Goal: Information Seeking & Learning: Learn about a topic

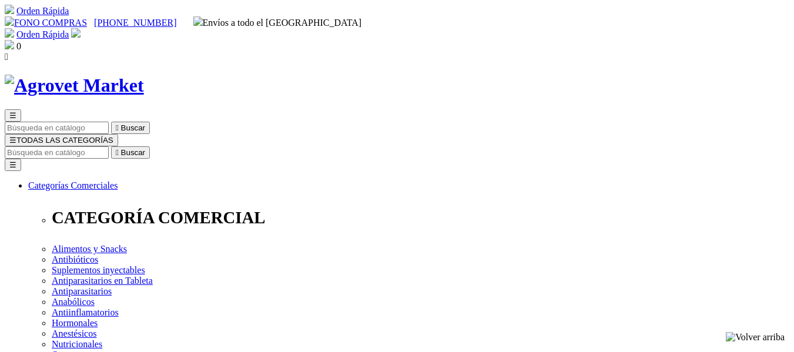
click at [109, 146] on input "Buscar" at bounding box center [57, 152] width 104 height 12
type input "parvovirus"
click at [351, 146] on button " Buscar" at bounding box center [370, 152] width 39 height 12
click at [109, 146] on input "parvovirus" at bounding box center [57, 152] width 104 height 12
drag, startPoint x: 629, startPoint y: 54, endPoint x: 607, endPoint y: 54, distance: 22.3
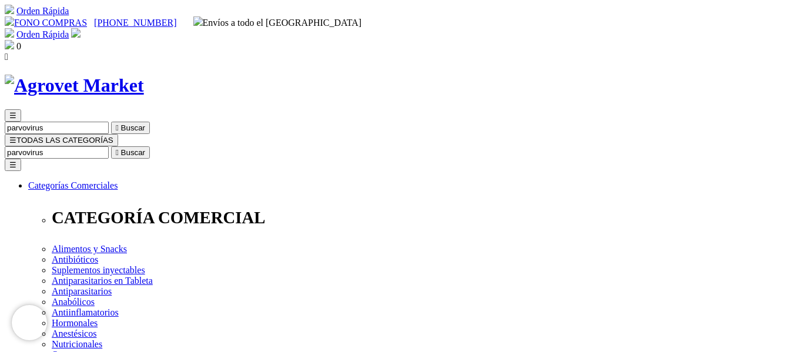
click at [109, 146] on input "parvovirus" at bounding box center [57, 152] width 104 height 12
type input "parvo"
click at [111, 146] on button " Buscar" at bounding box center [130, 152] width 39 height 12
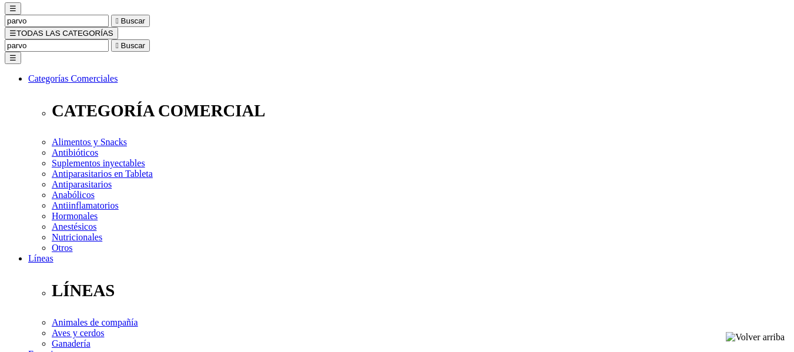
scroll to position [118, 0]
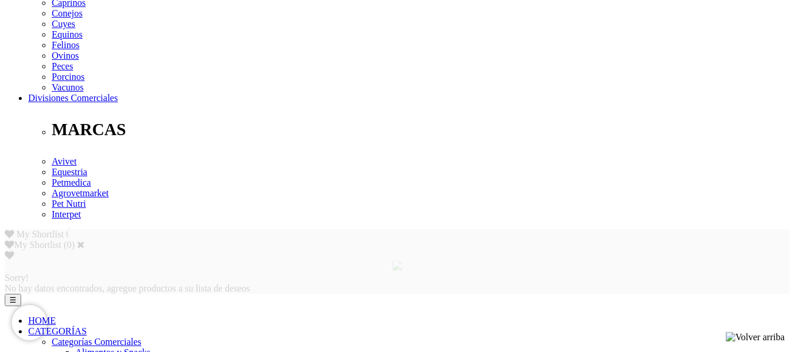
scroll to position [473, 0]
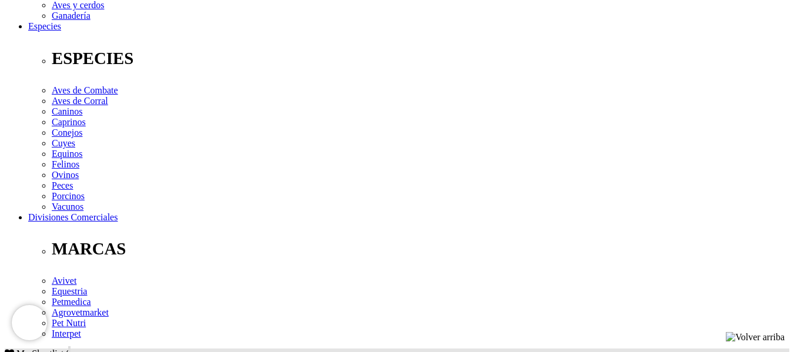
scroll to position [414, 0]
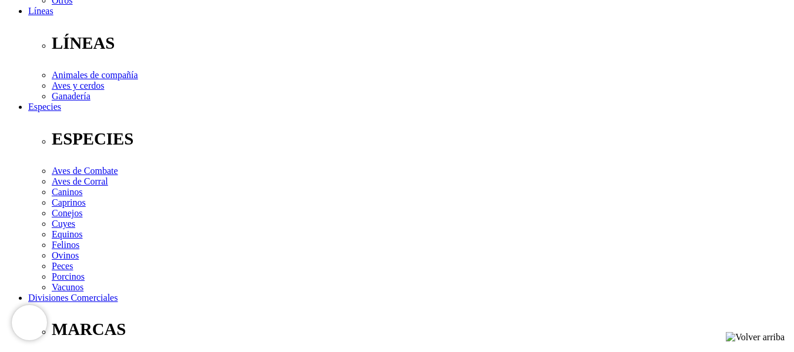
scroll to position [412, 0]
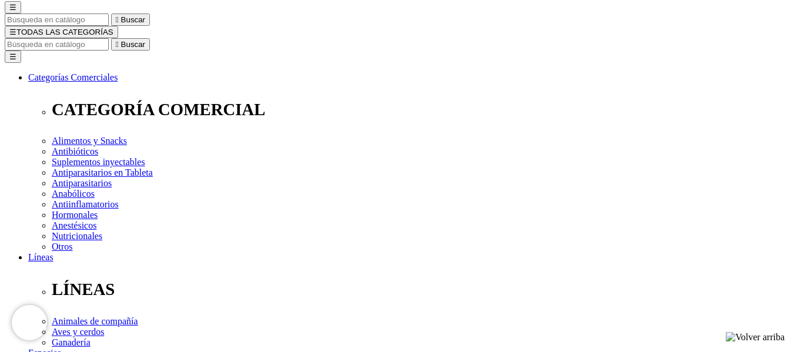
scroll to position [118, 0]
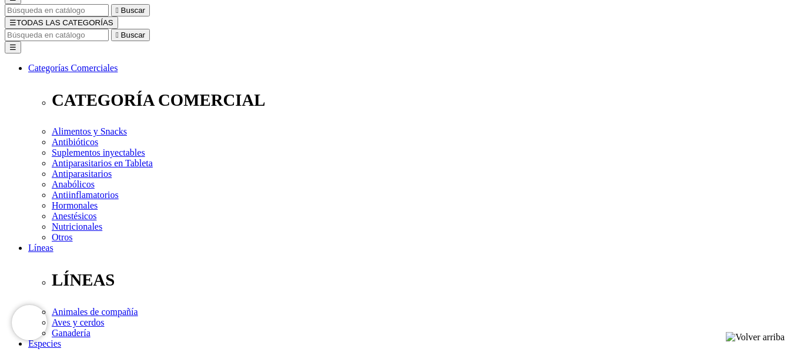
radio input "true"
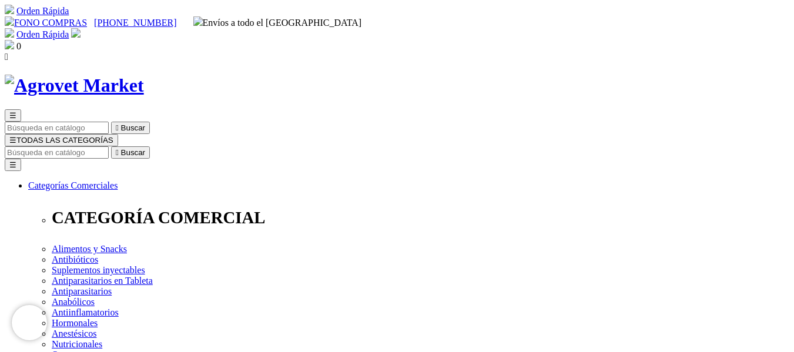
click at [109, 146] on input "Buscar" at bounding box center [57, 152] width 104 height 12
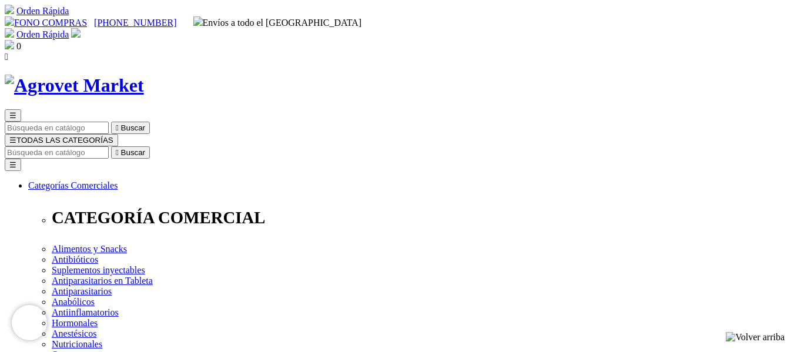
click at [109, 146] on input "Buscar" at bounding box center [57, 152] width 104 height 12
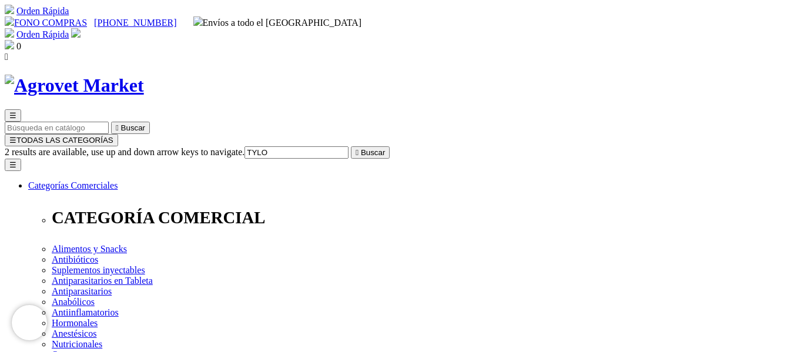
type input "TYLO"
